Goal: Information Seeking & Learning: Learn about a topic

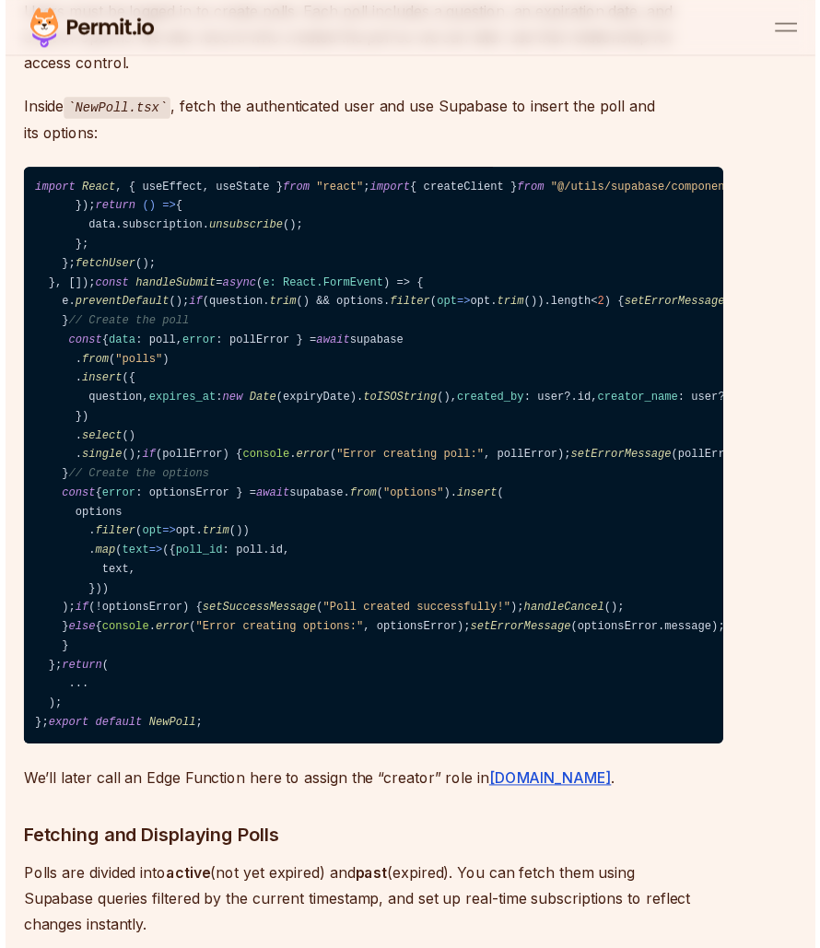
scroll to position [9643, 0]
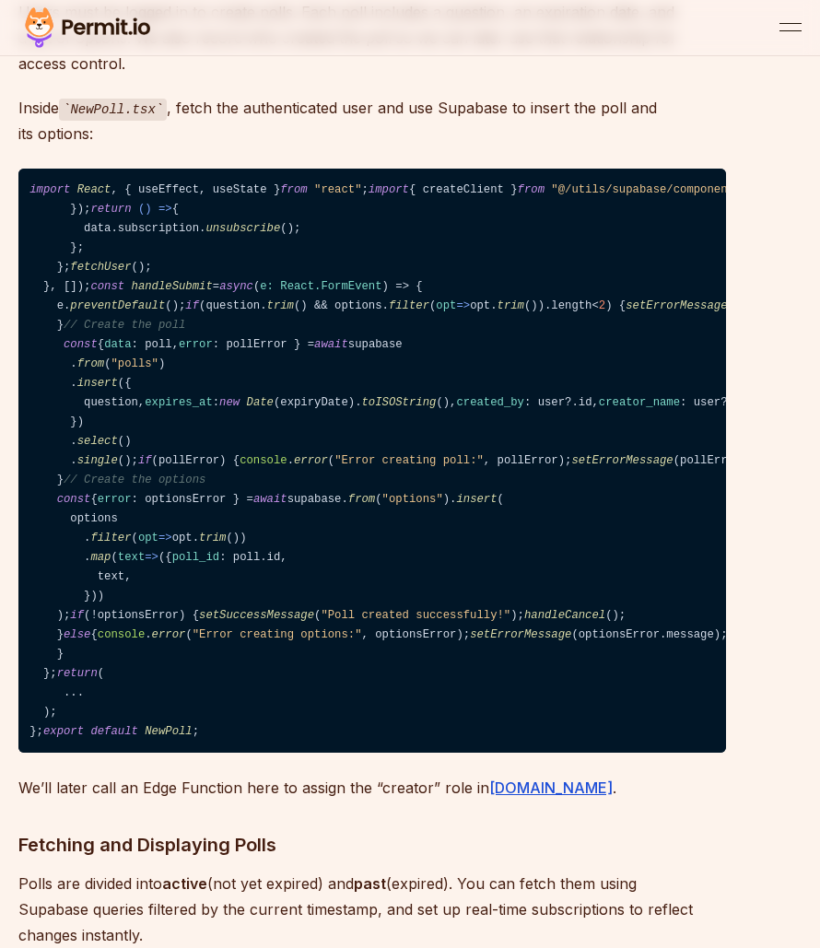
drag, startPoint x: 388, startPoint y: 257, endPoint x: -1, endPoint y: 256, distance: 388.8
copy code "import React , { useEffect, useState } from "react" ;"
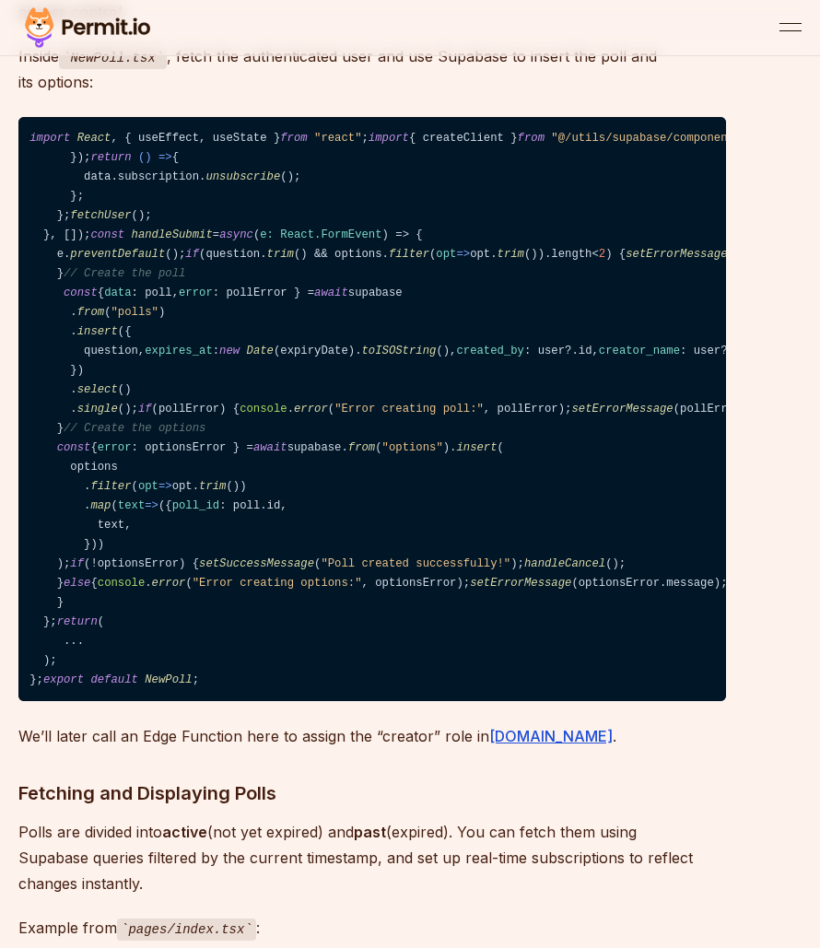
scroll to position [9697, 0]
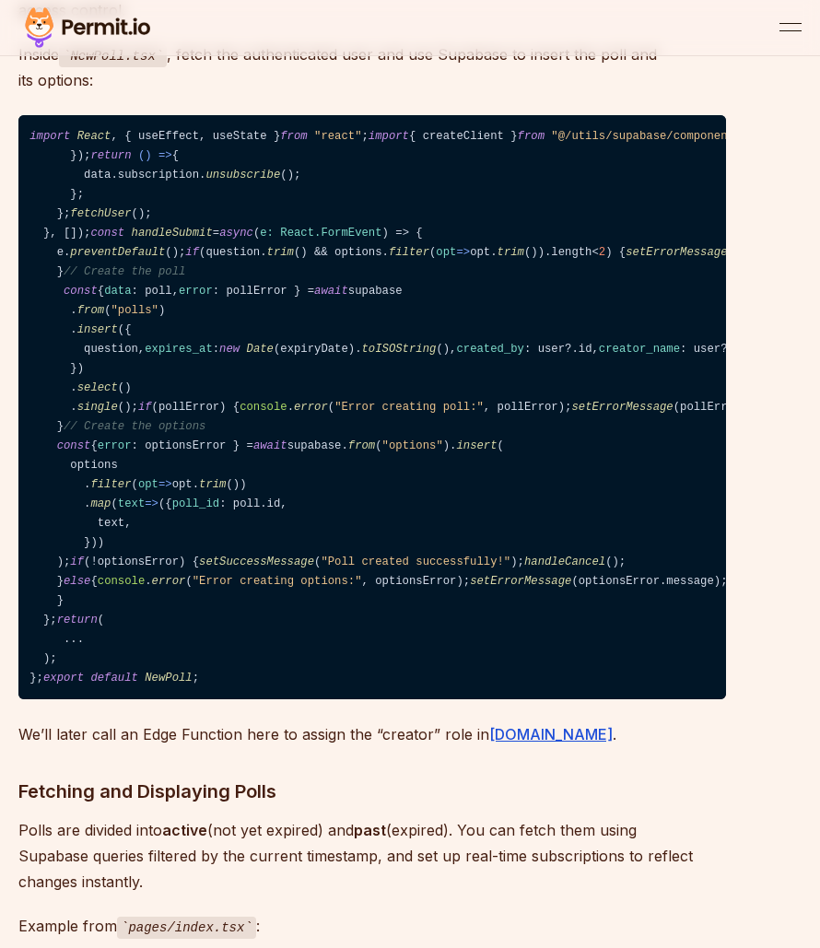
drag, startPoint x: 297, startPoint y: 418, endPoint x: 87, endPoint y: 418, distance: 210.1
copy code "setUser (session?. user || null );"
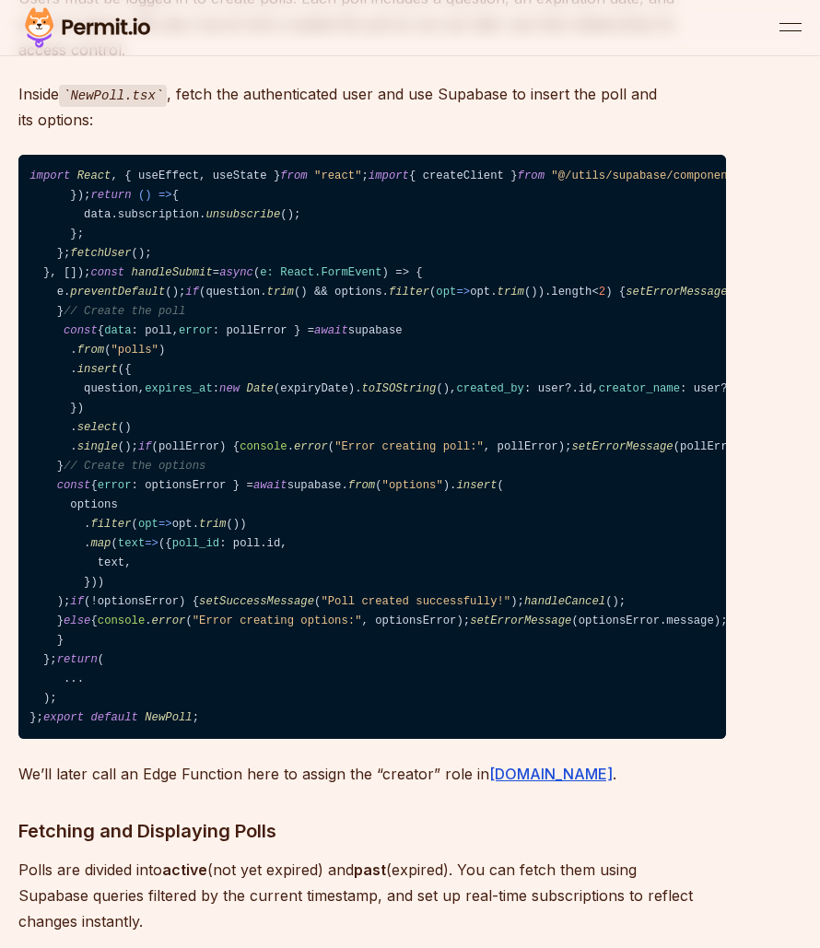
scroll to position [9656, 0]
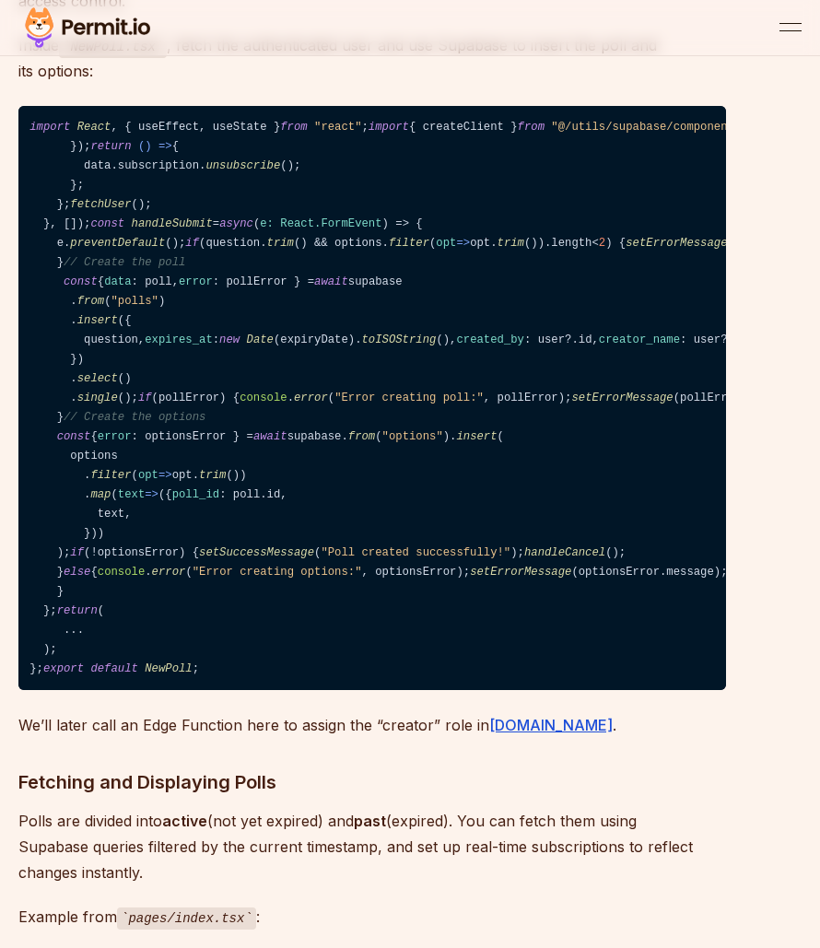
scroll to position [9694, 0]
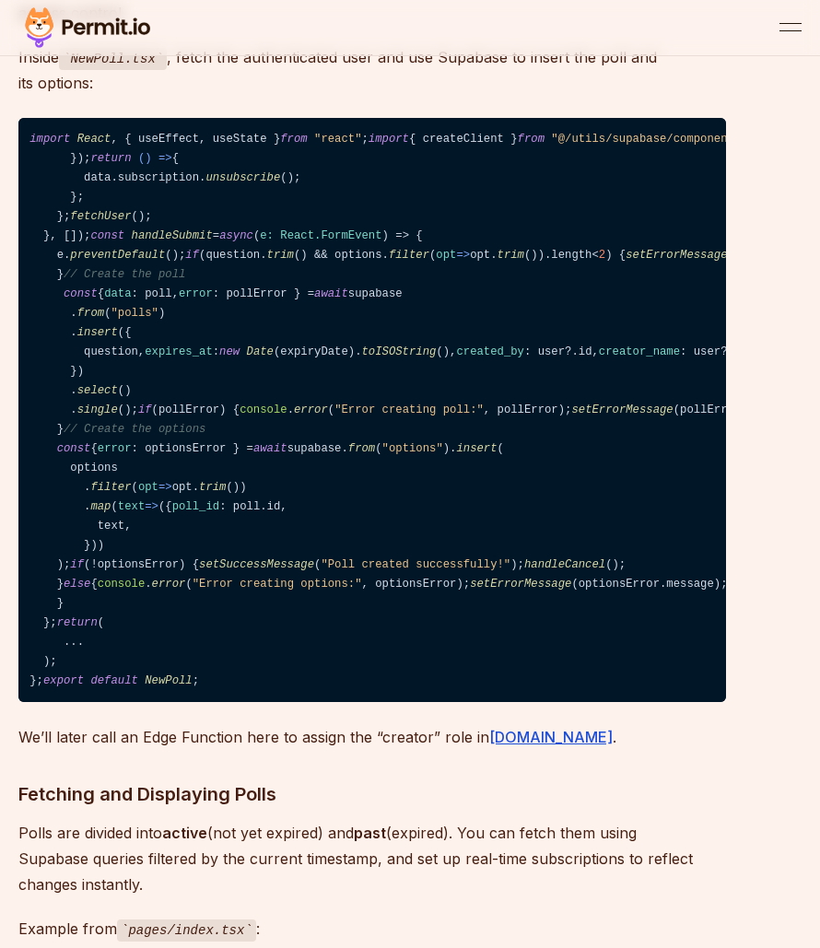
drag, startPoint x: 53, startPoint y: 364, endPoint x: 115, endPoint y: 438, distance: 96.1
copy code "const fetchUser = async ( ) => { const supabase = createClient (); const { data…"
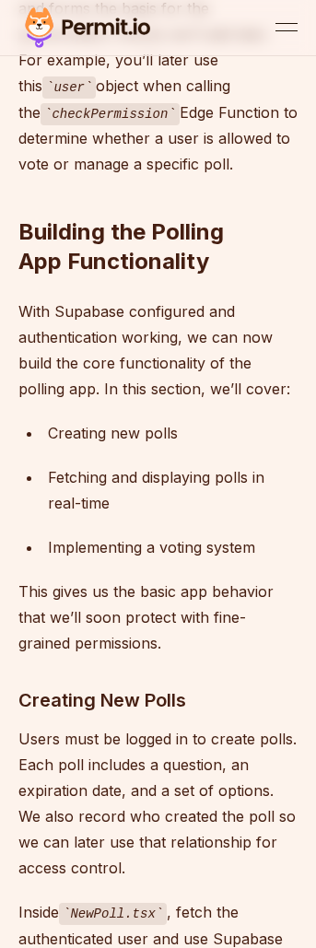
scroll to position [0, 0]
drag, startPoint x: 76, startPoint y: 697, endPoint x: 9, endPoint y: 466, distance: 240.0
copy code "const [user, setUser] = useState< User | null >( null ); useEffect ( () => { co…"
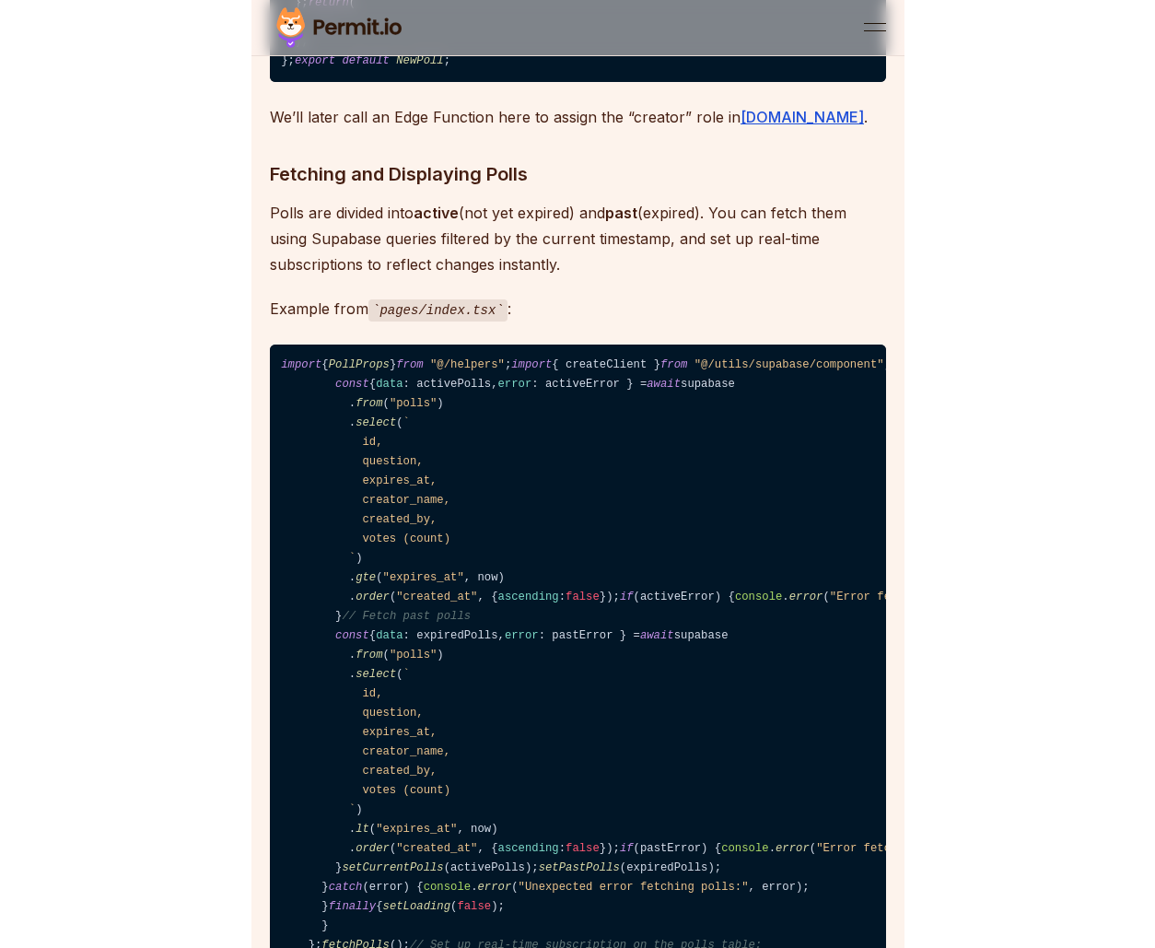
scroll to position [10186, 0]
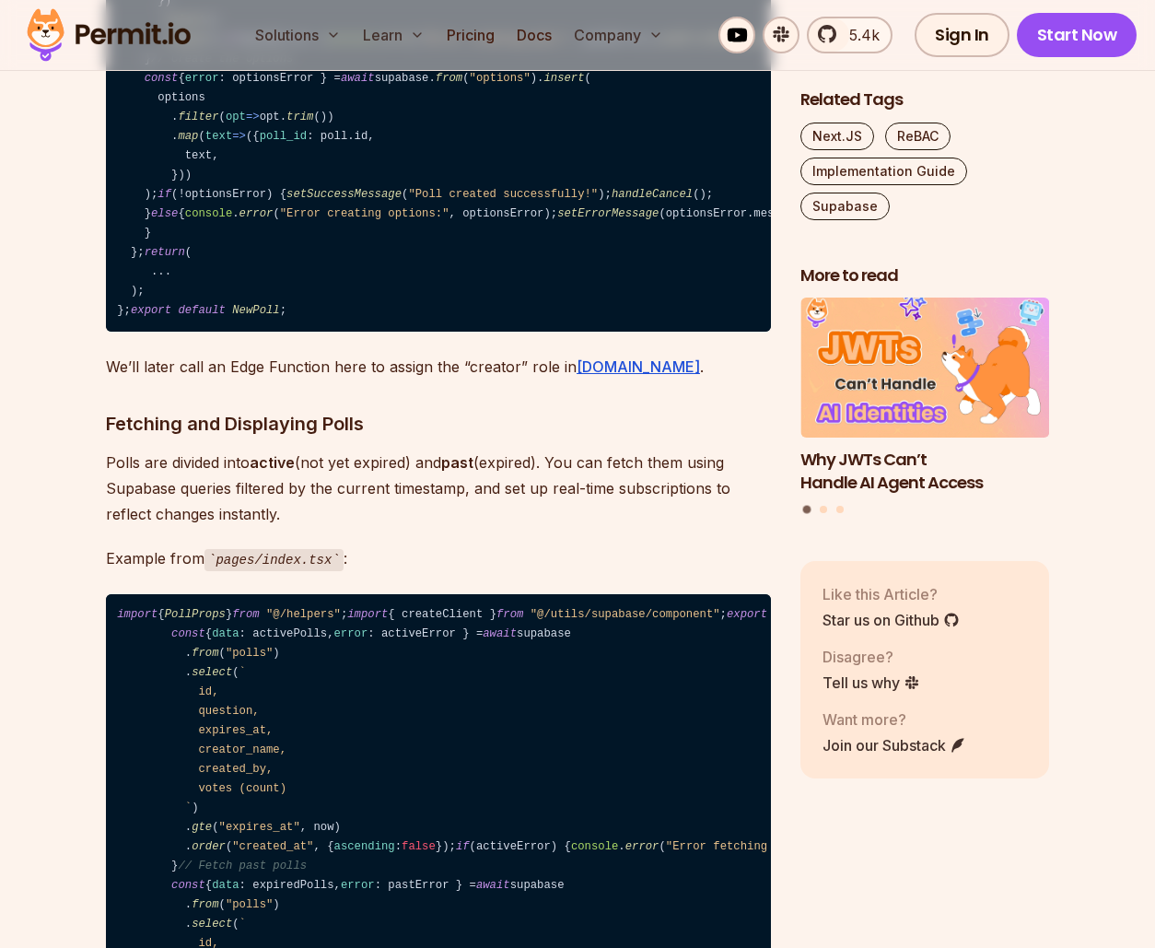
scroll to position [10276, 0]
